Goal: Information Seeking & Learning: Understand process/instructions

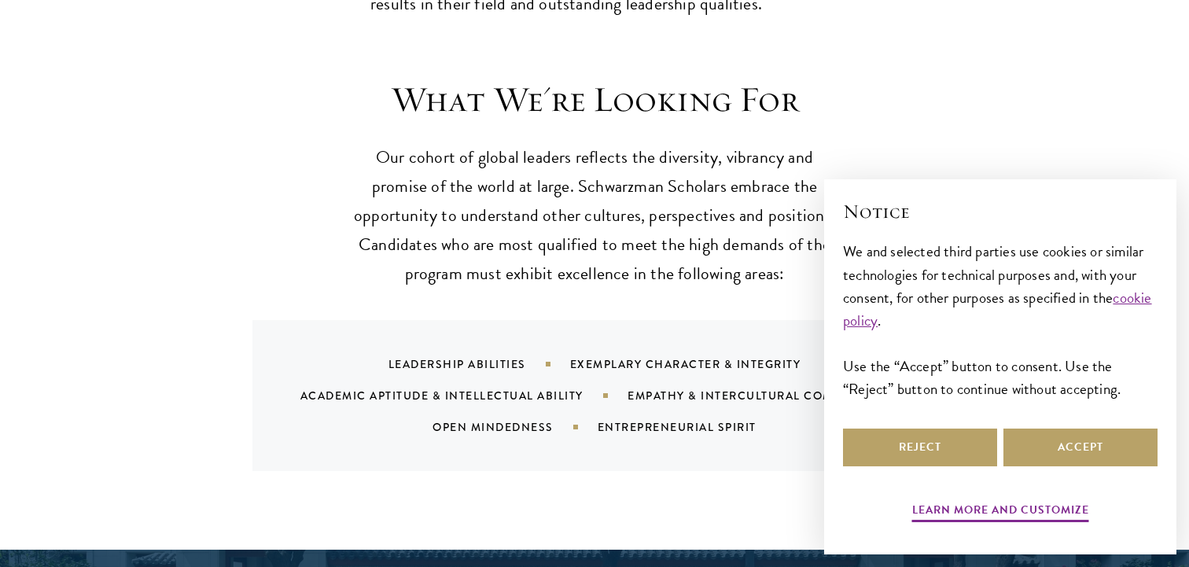
scroll to position [1483, 0]
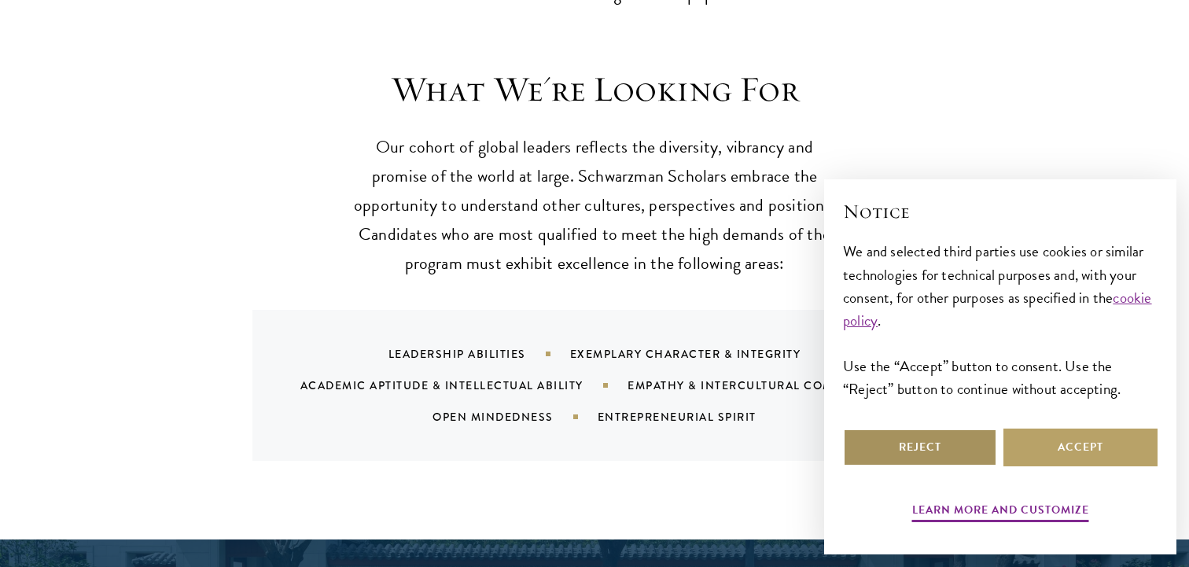
click at [912, 456] on button "Reject" at bounding box center [920, 448] width 154 height 38
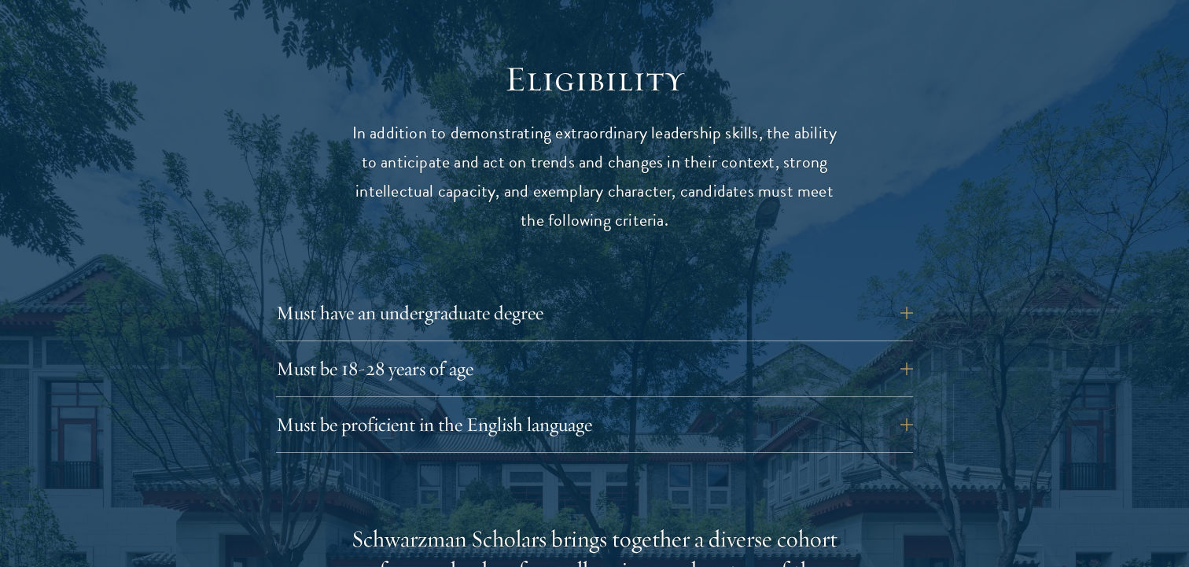
scroll to position [2082, 0]
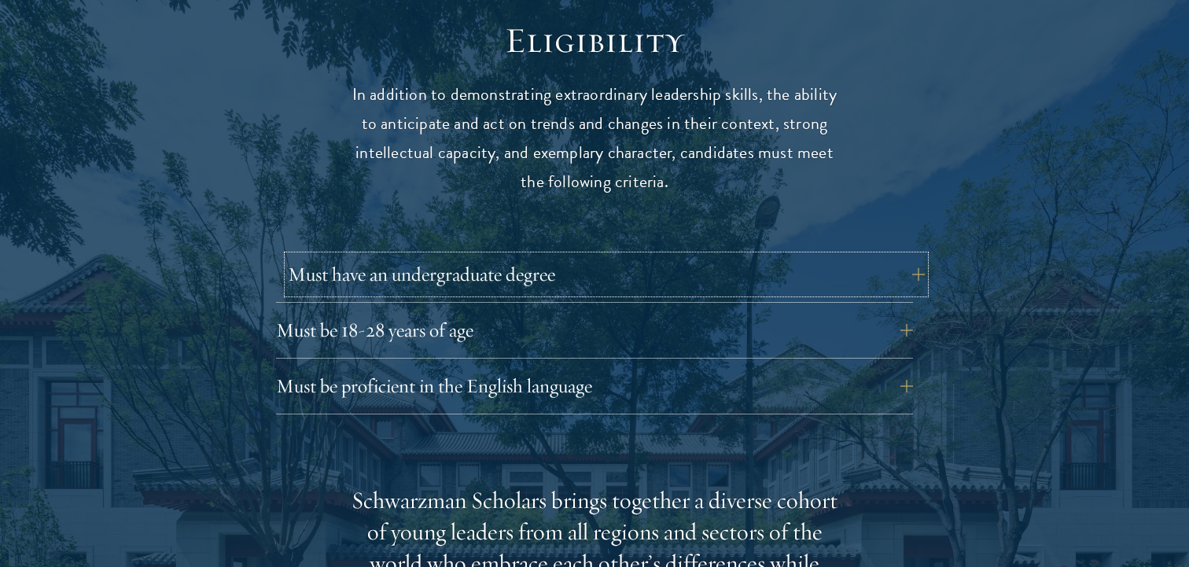
click at [675, 260] on button "Must have an undergraduate degree" at bounding box center [606, 275] width 637 height 38
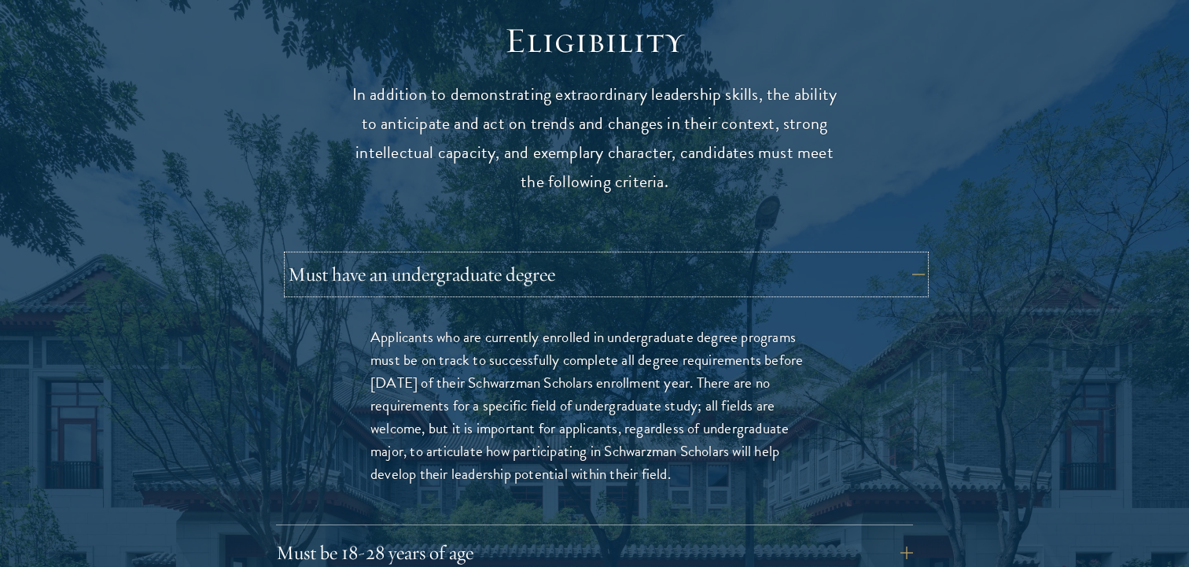
click at [673, 256] on button "Must have an undergraduate degree" at bounding box center [606, 275] width 637 height 38
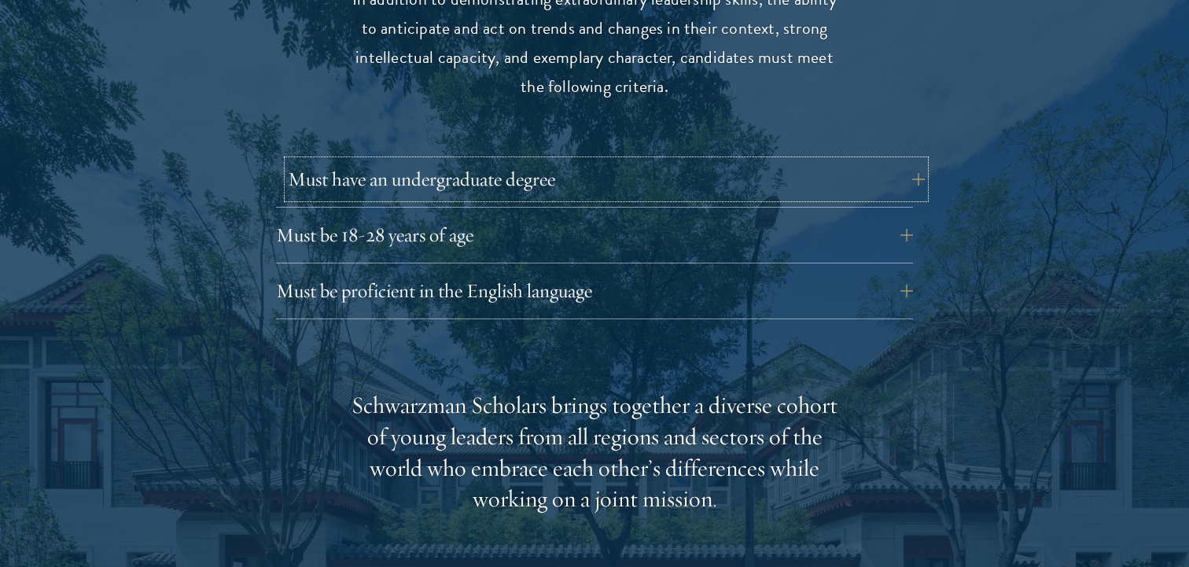
scroll to position [2180, 0]
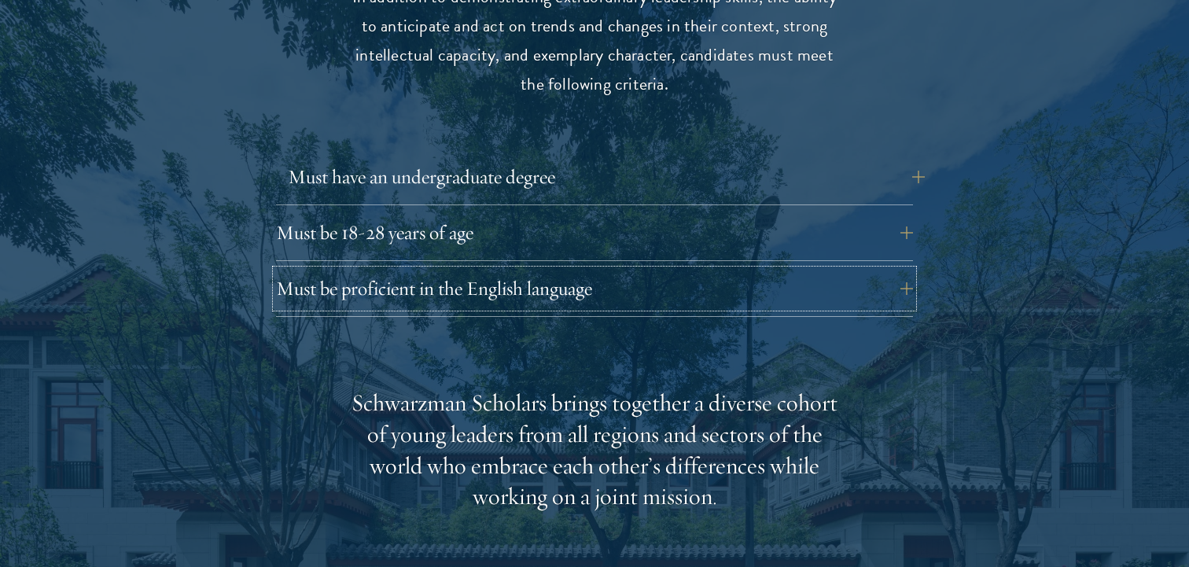
click at [673, 270] on button "Must be proficient in the English language" at bounding box center [594, 289] width 637 height 38
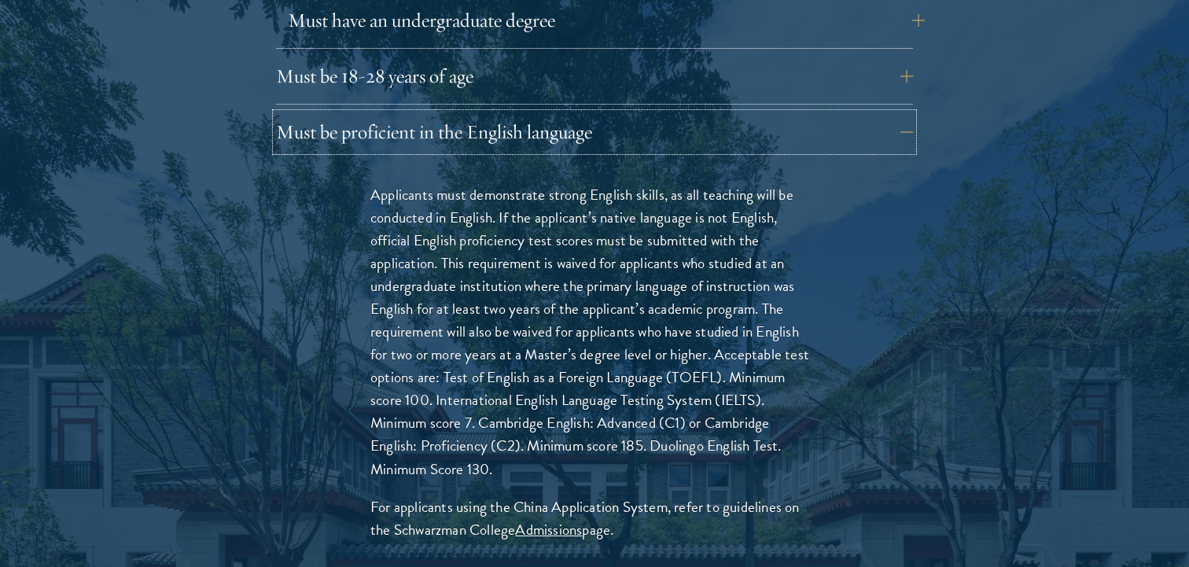
scroll to position [2348, 0]
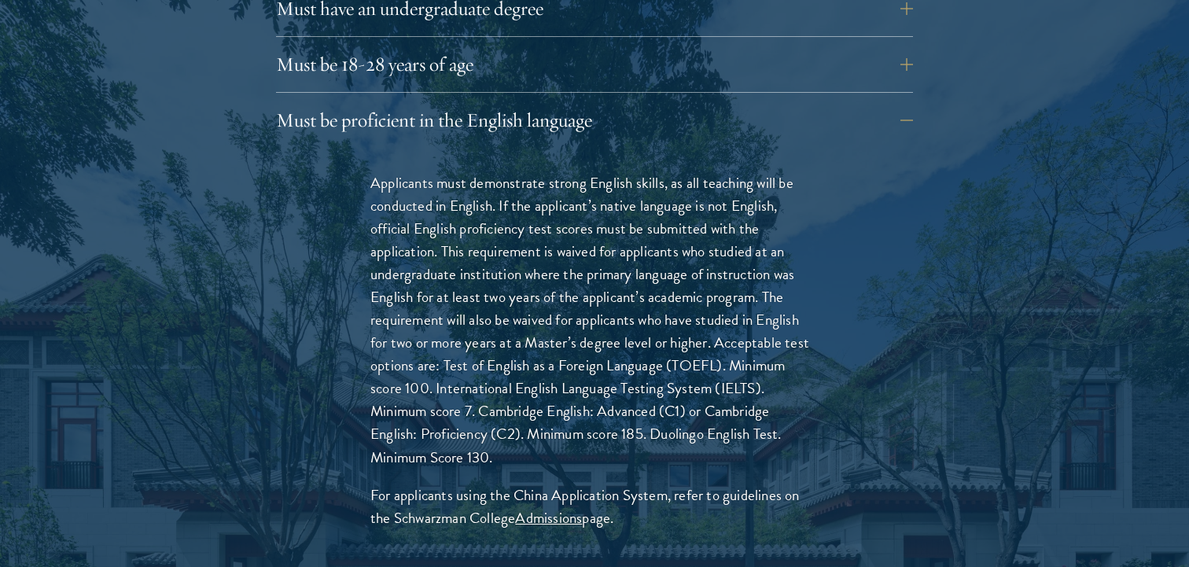
click at [666, 108] on div "Must be proficient in the English language Applicants must demonstrate strong E…" at bounding box center [594, 335] width 637 height 468
click at [669, 101] on button "Must be proficient in the English language" at bounding box center [606, 120] width 637 height 38
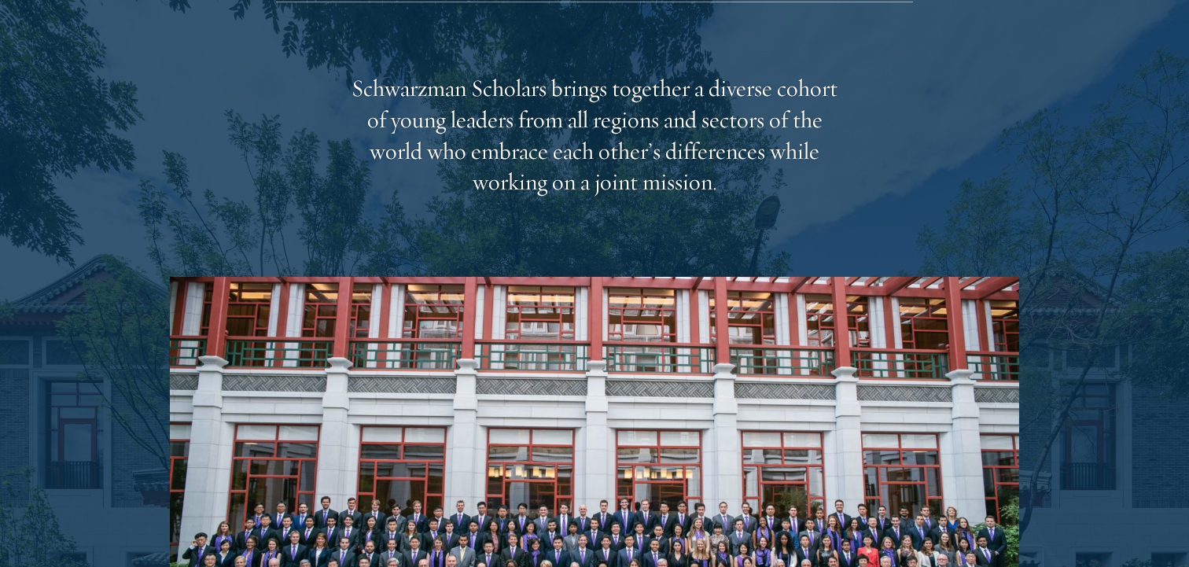
scroll to position [2496, 0]
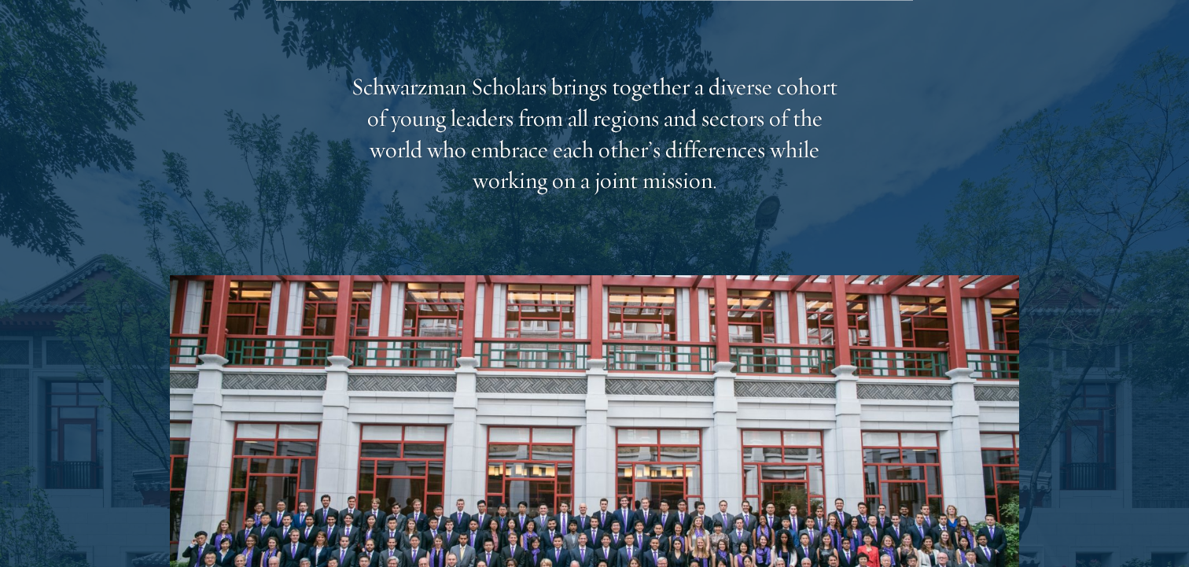
click at [828, 201] on div "Schwarzman Scholars brings together a diverse cohort of young leaders from all …" at bounding box center [595, 408] width 850 height 673
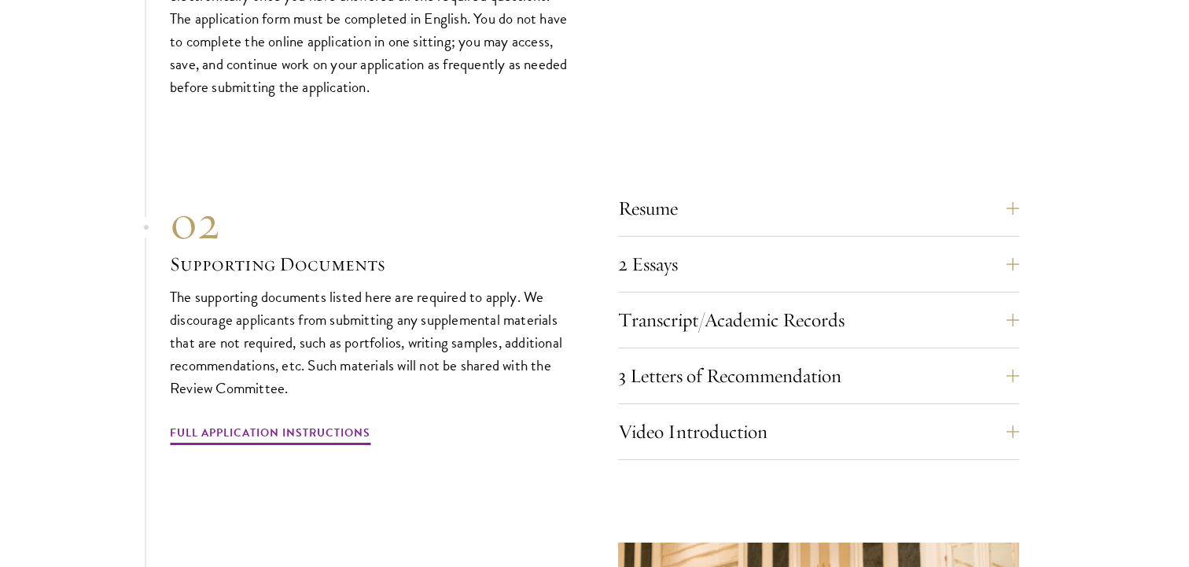
scroll to position [4860, 0]
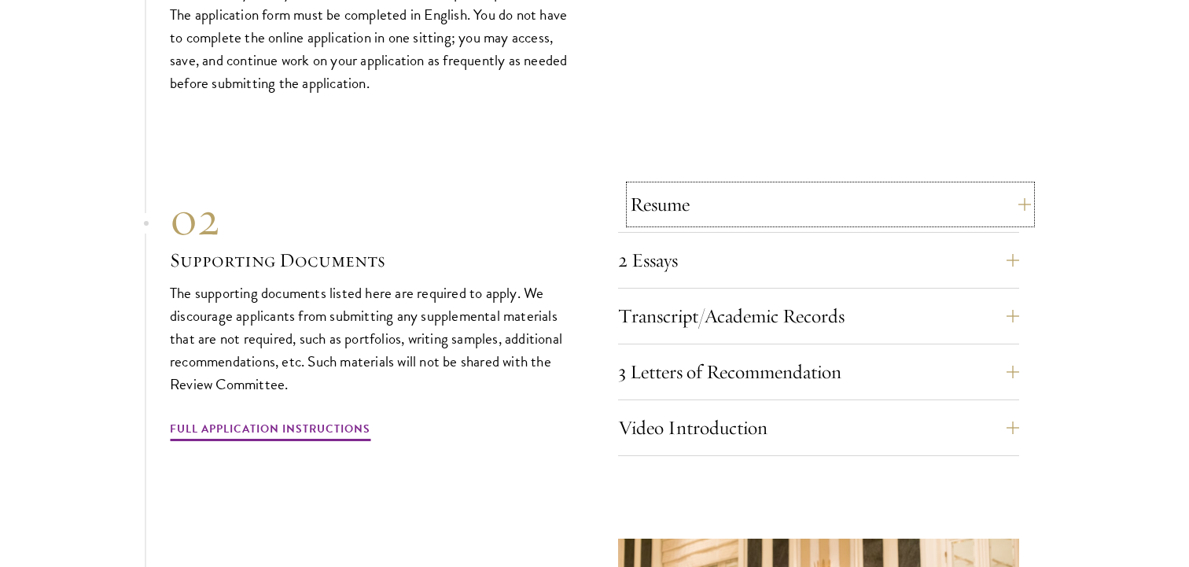
click at [1013, 186] on button "Resume" at bounding box center [830, 205] width 401 height 38
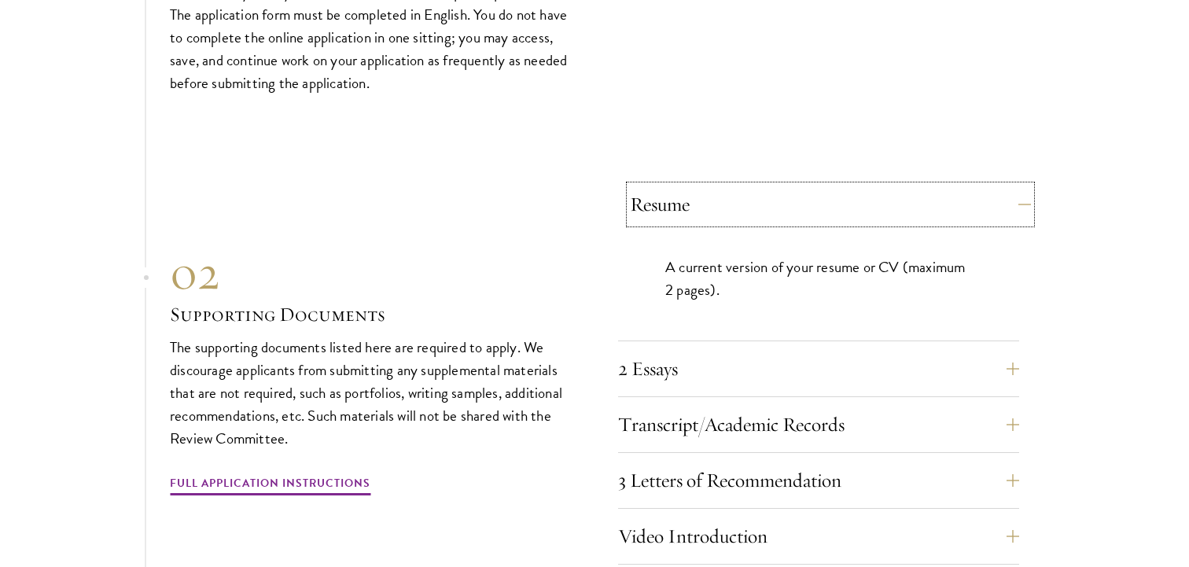
click at [1019, 186] on button "Resume" at bounding box center [830, 205] width 401 height 38
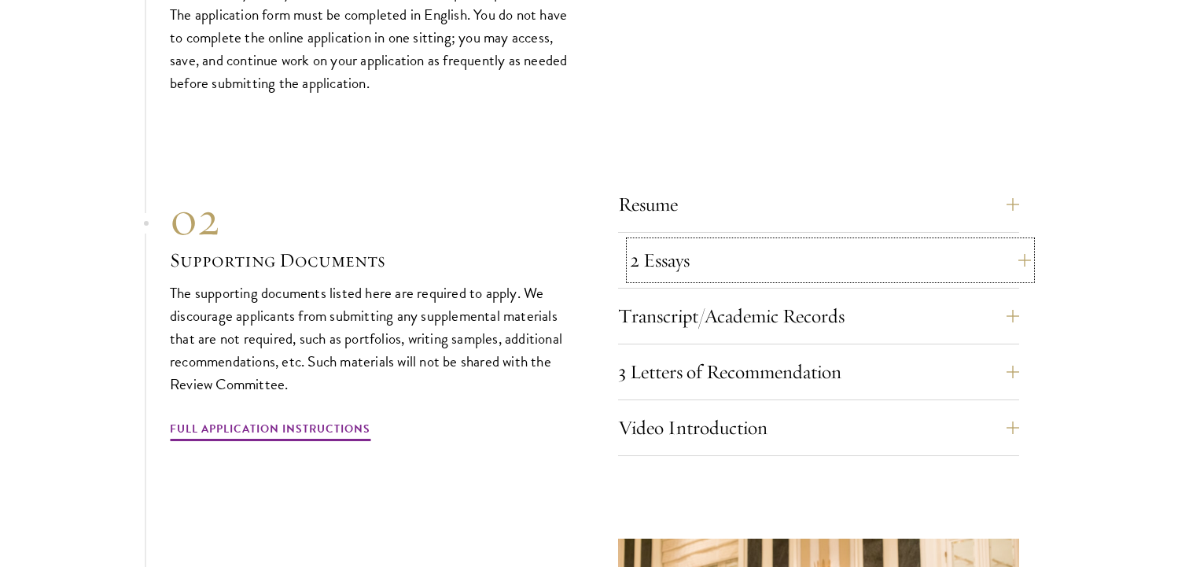
click at [1016, 241] on button "2 Essays" at bounding box center [830, 260] width 401 height 38
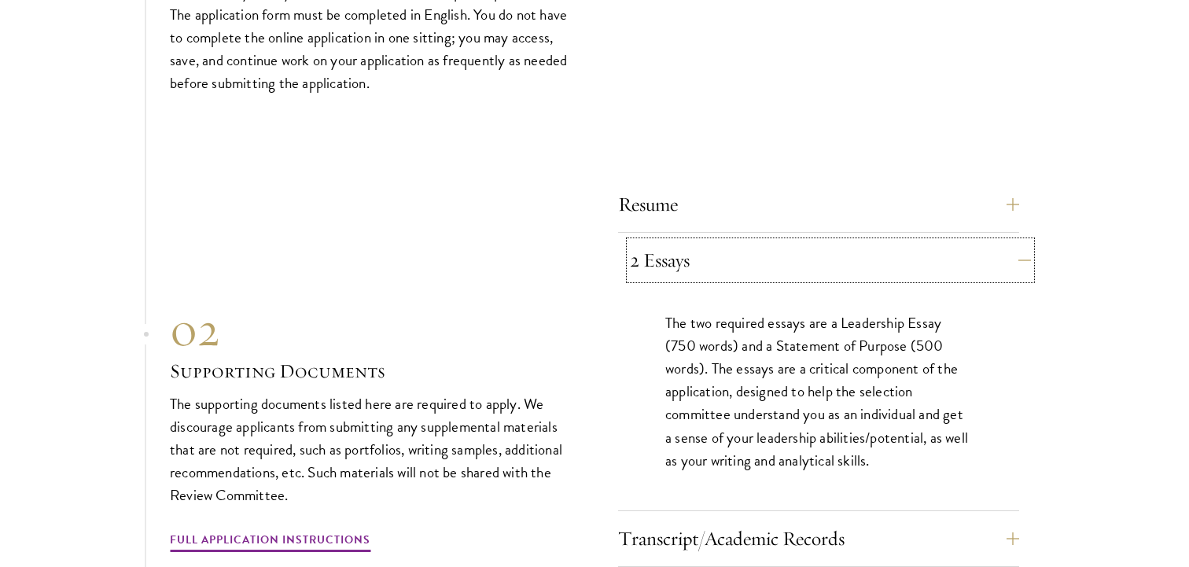
click at [1016, 241] on button "2 Essays" at bounding box center [830, 260] width 401 height 38
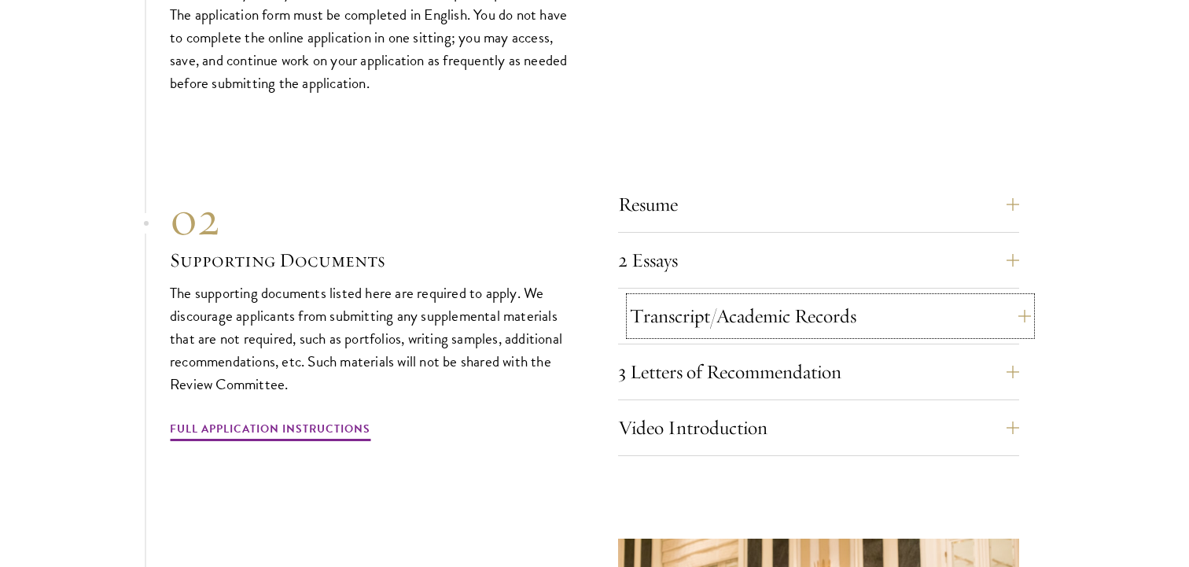
click at [1007, 297] on button "Transcript/Academic Records" at bounding box center [830, 316] width 401 height 38
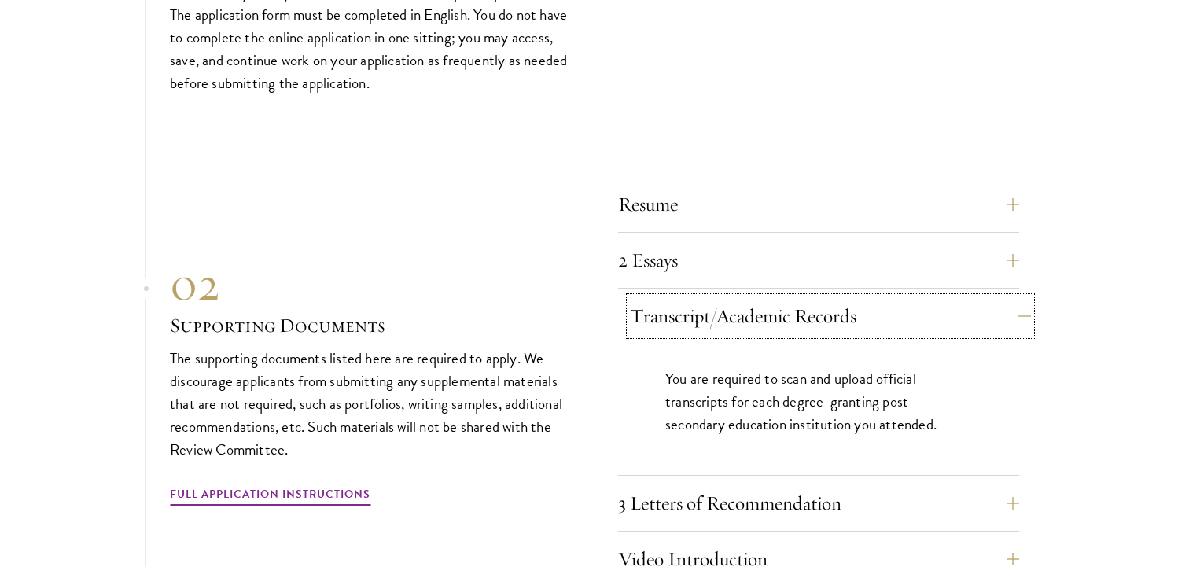
click at [1008, 297] on button "Transcript/Academic Records" at bounding box center [830, 316] width 401 height 38
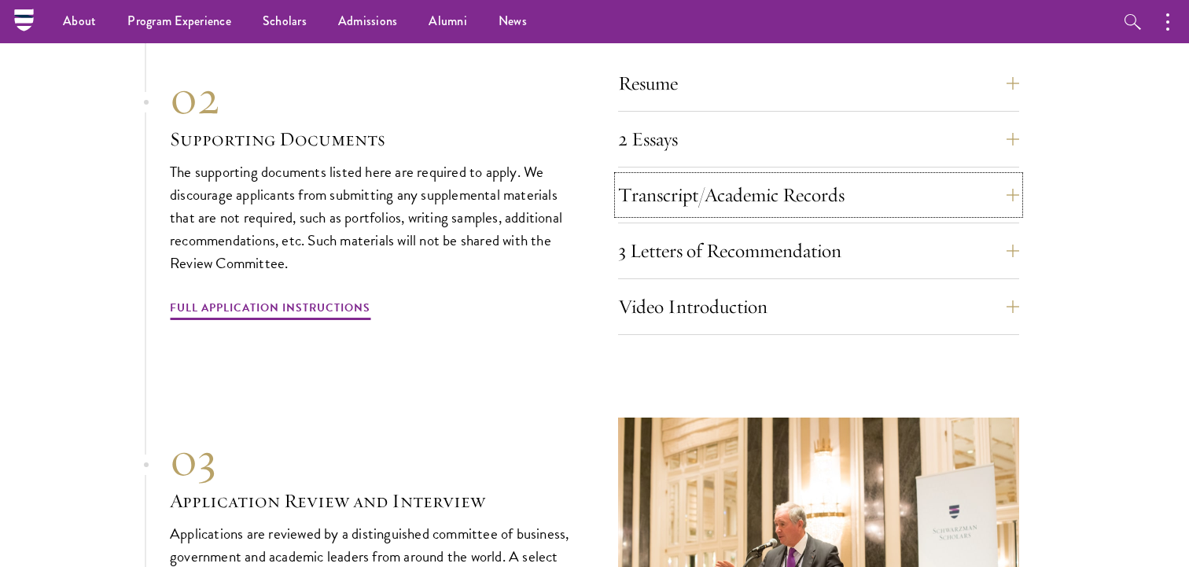
scroll to position [4947, 0]
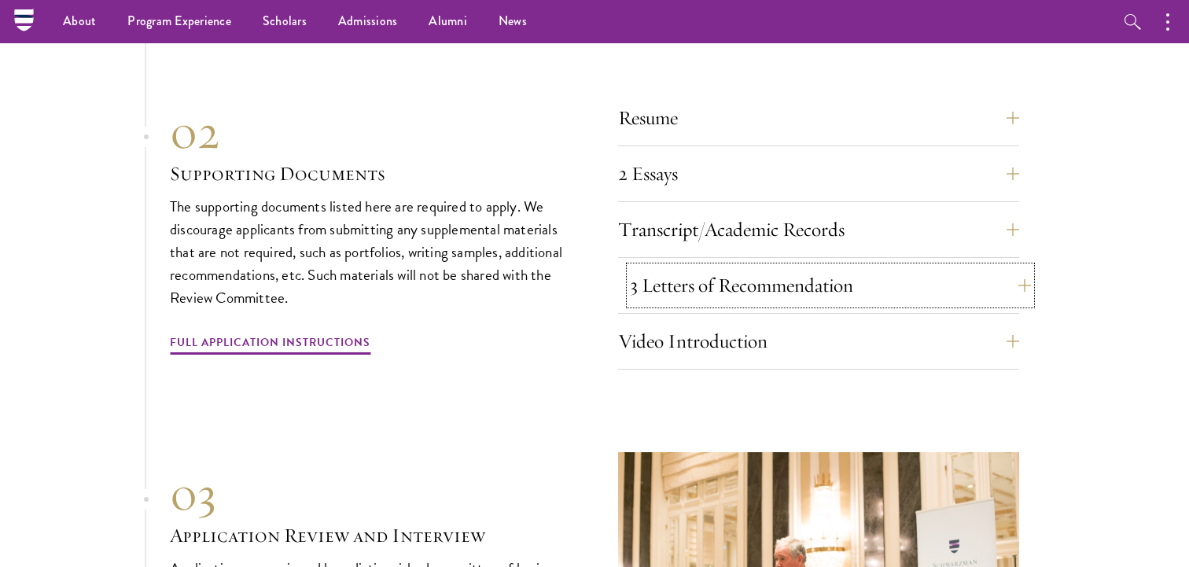
click at [1010, 267] on button "3 Letters of Recommendation" at bounding box center [830, 286] width 401 height 38
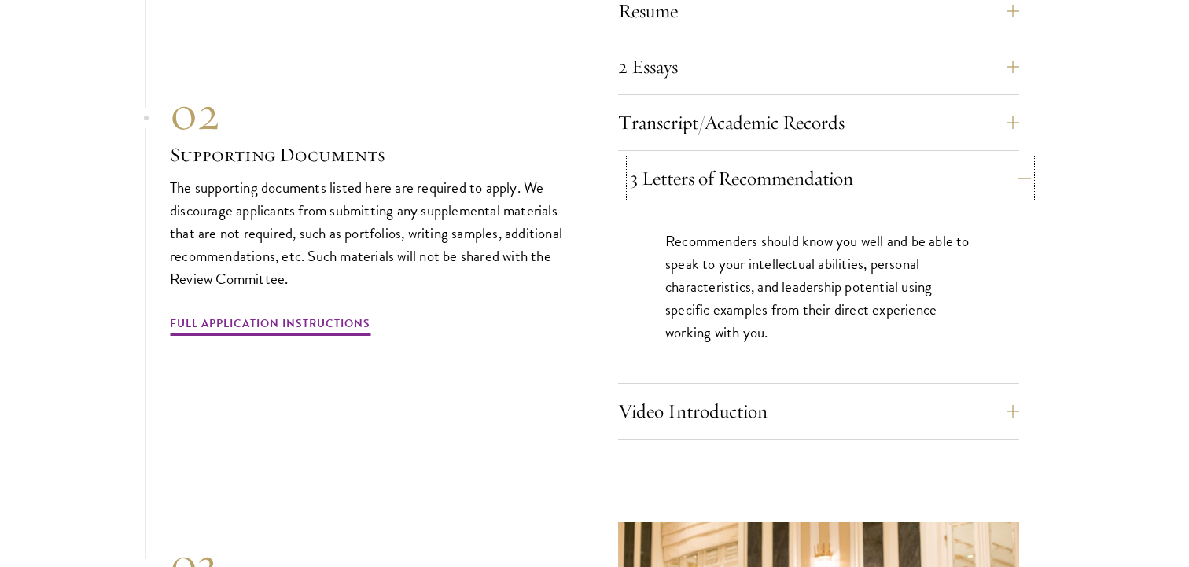
scroll to position [5060, 0]
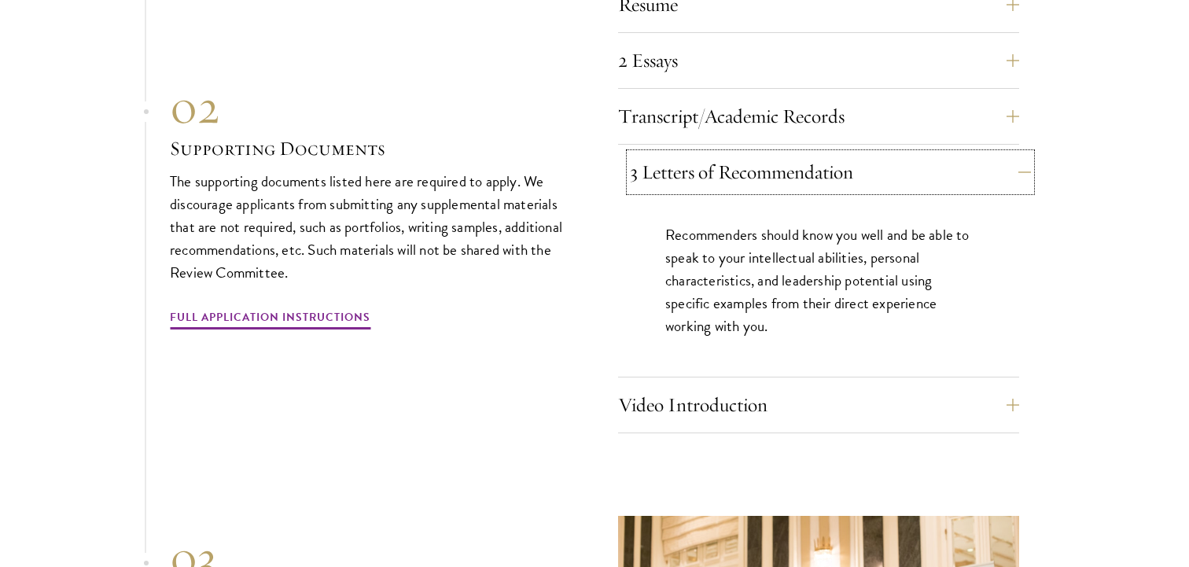
click at [1017, 153] on button "3 Letters of Recommendation" at bounding box center [830, 172] width 401 height 38
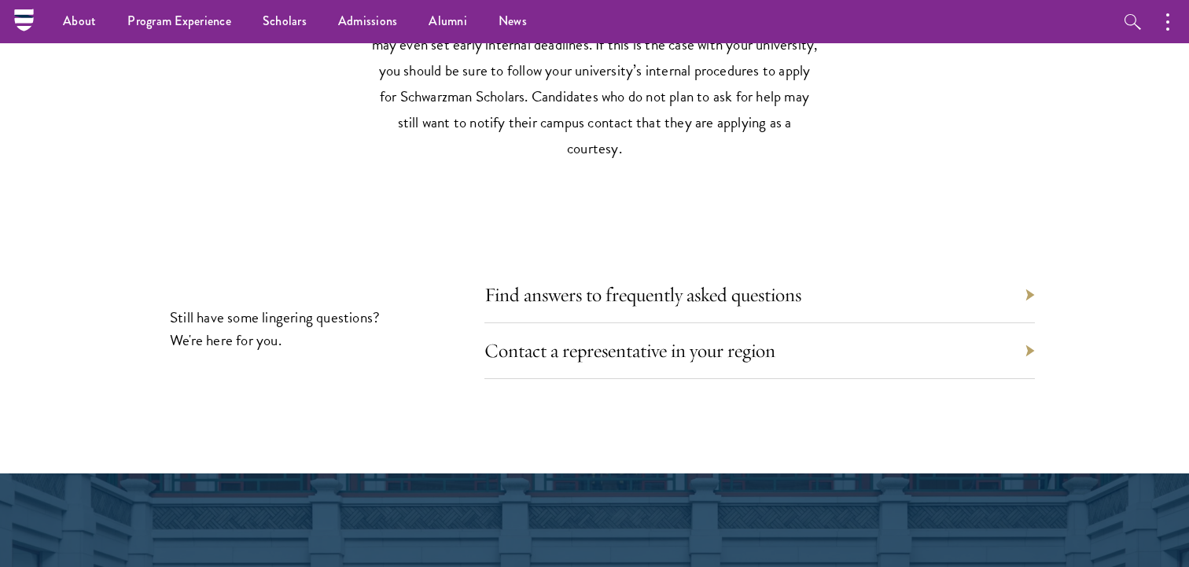
scroll to position [6961, 0]
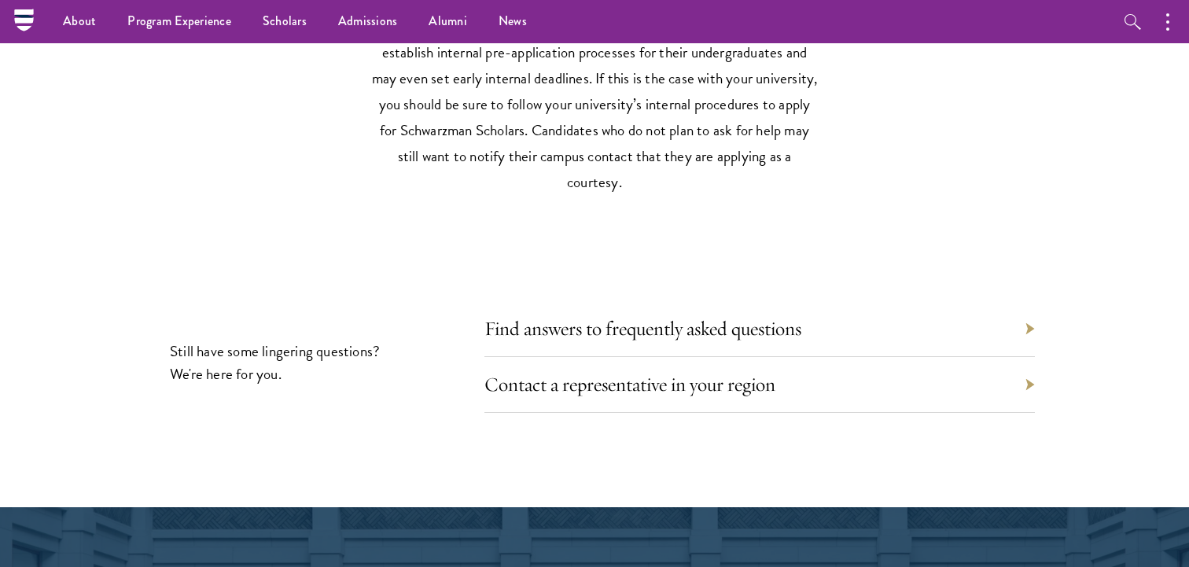
click at [1034, 357] on div "Contact a representative in your region" at bounding box center [760, 385] width 551 height 56
click at [1028, 357] on div "Contact a representative in your region" at bounding box center [760, 385] width 551 height 56
click at [1026, 359] on div "Contact a representative in your region" at bounding box center [760, 385] width 551 height 56
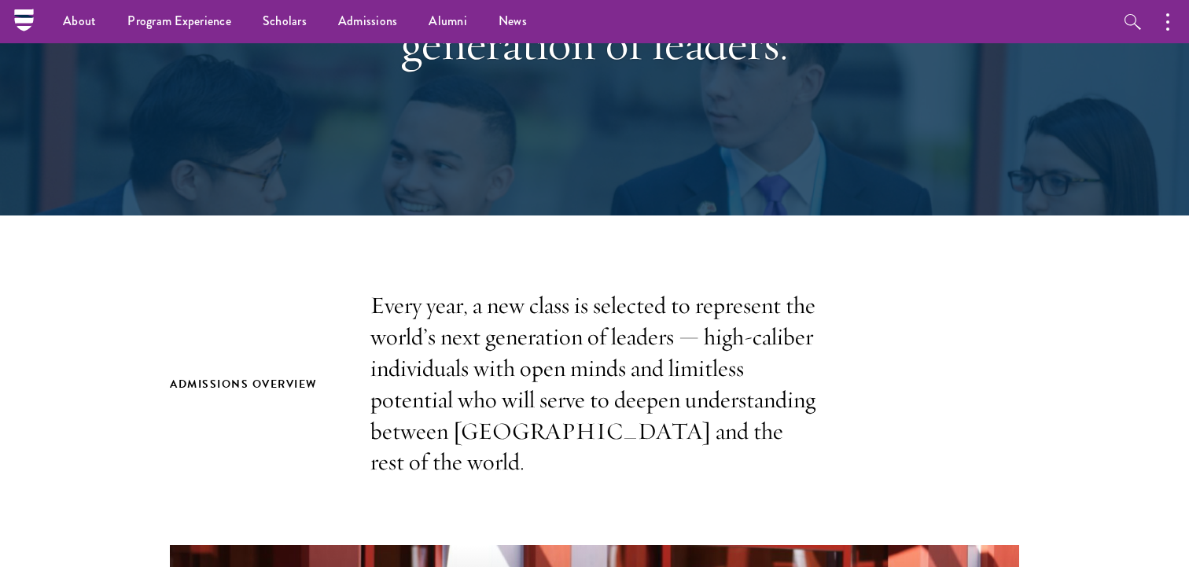
scroll to position [269, 0]
